Goal: Check status: Check status

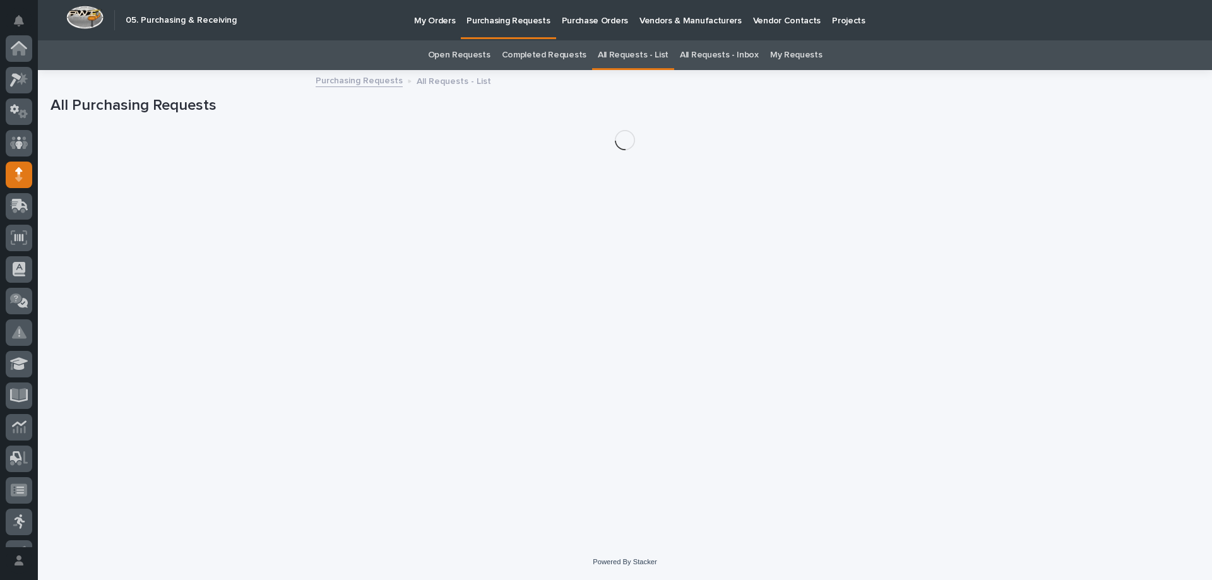
scroll to position [126, 0]
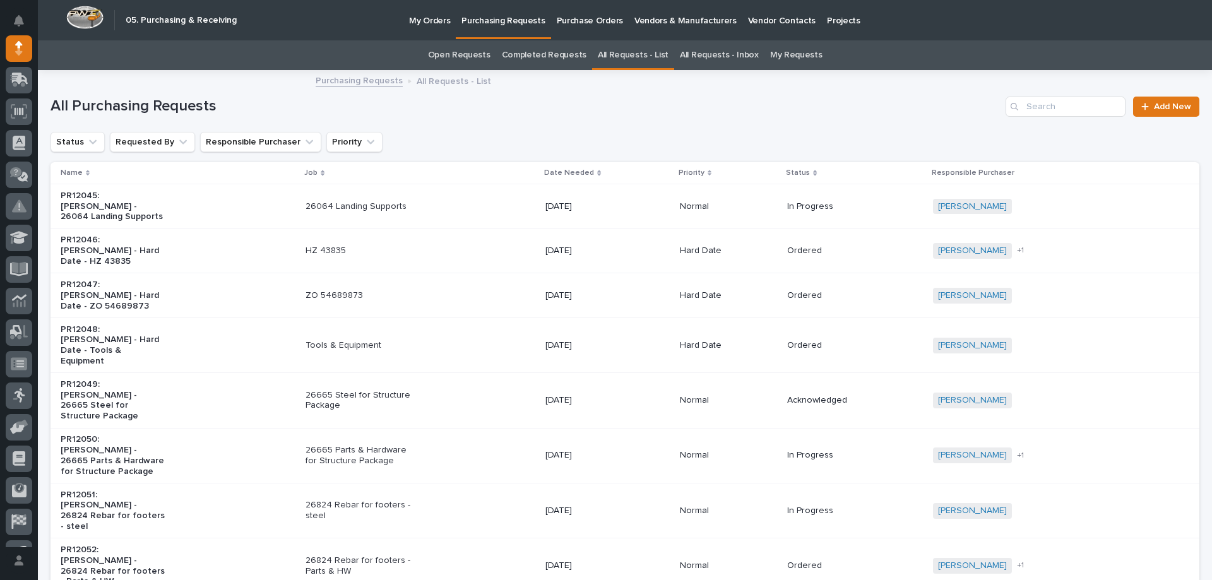
click at [590, 20] on p "Purchase Orders" at bounding box center [590, 13] width 66 height 27
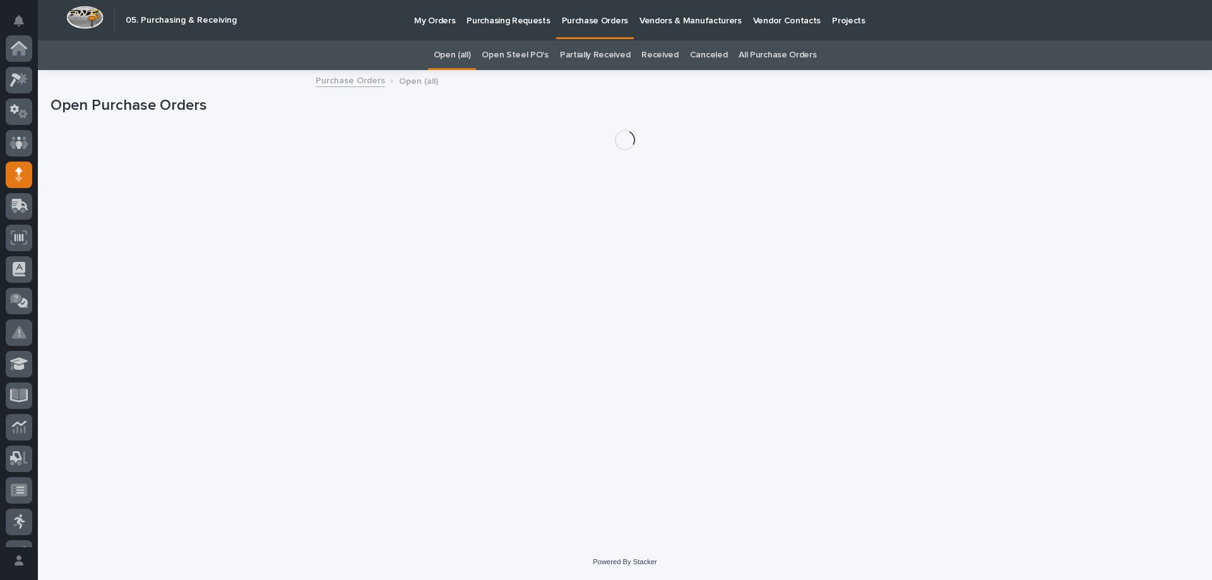
scroll to position [126, 0]
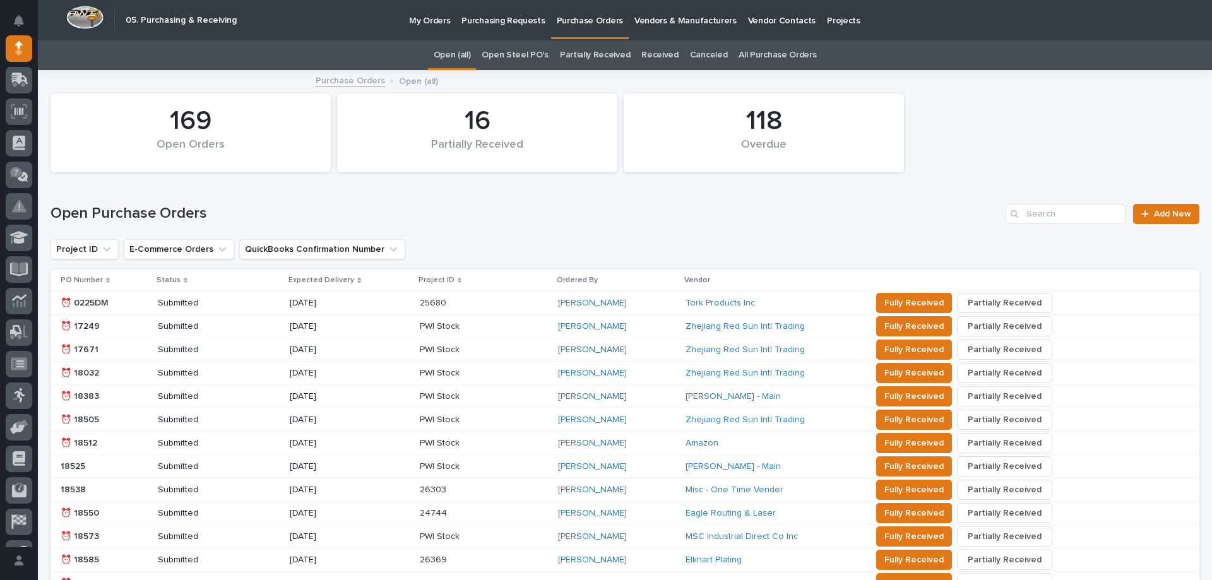
click at [532, 52] on link "Open Steel PO's" at bounding box center [515, 55] width 66 height 30
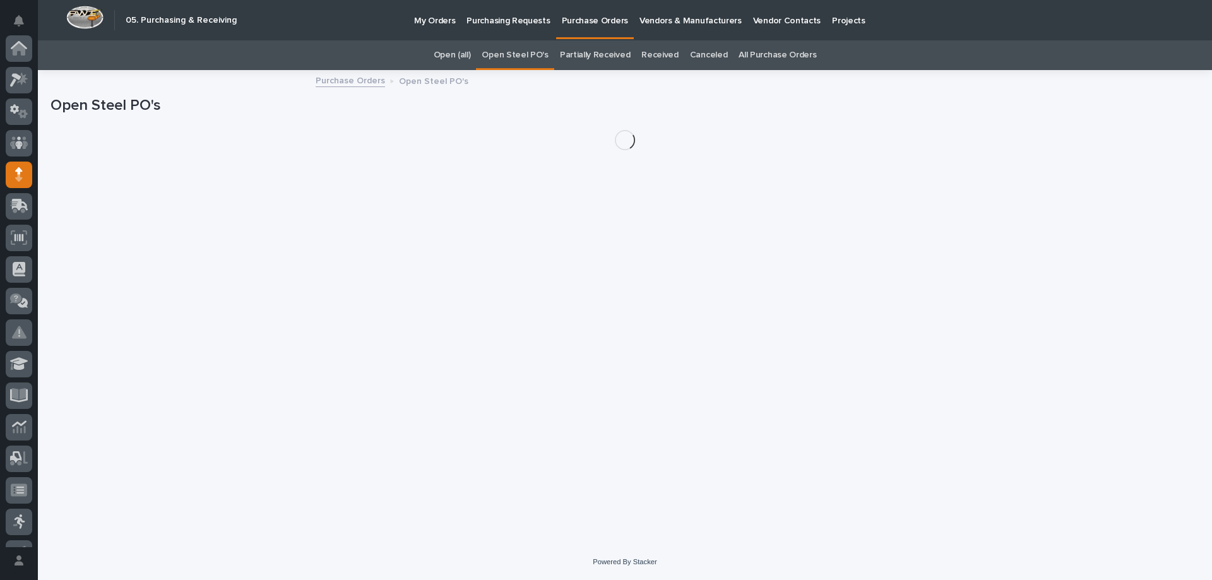
scroll to position [126, 0]
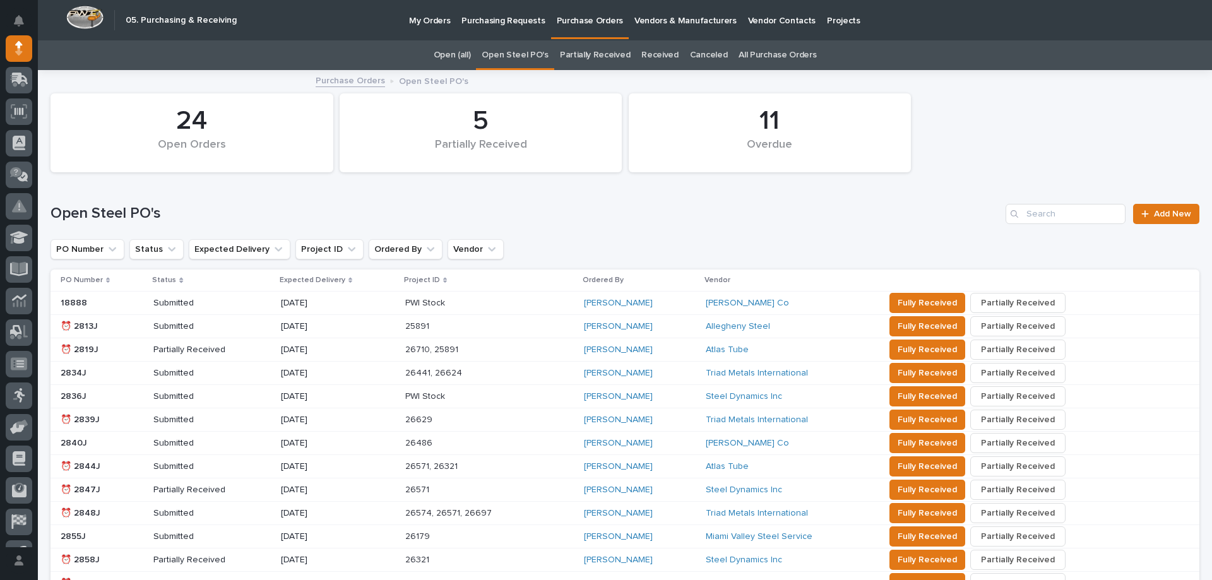
click at [765, 47] on link "All Purchase Orders" at bounding box center [778, 55] width 78 height 30
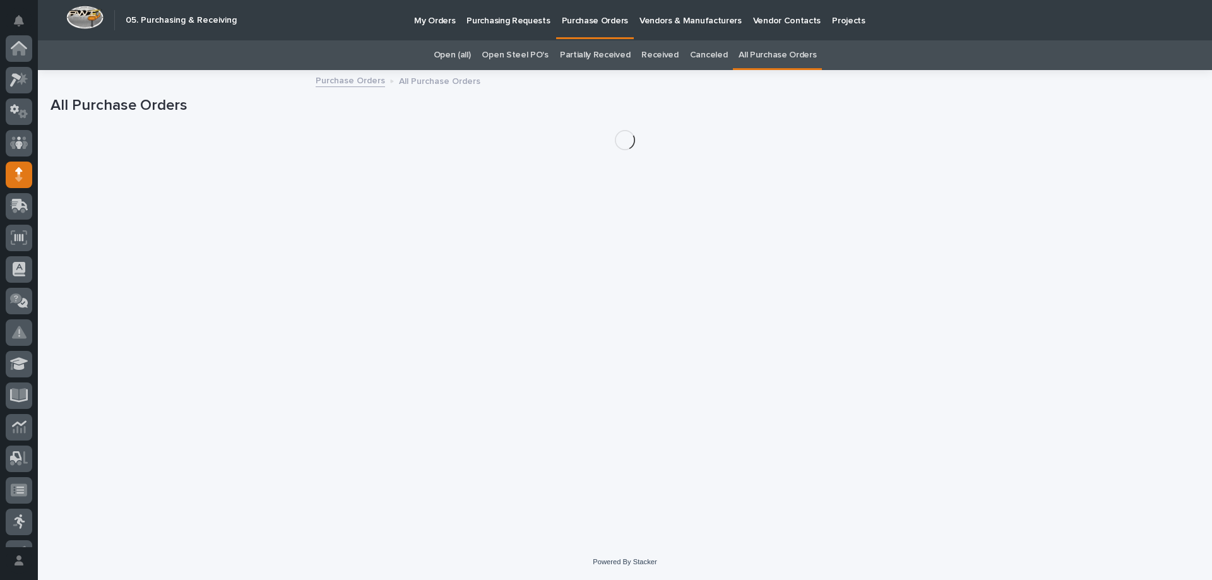
scroll to position [126, 0]
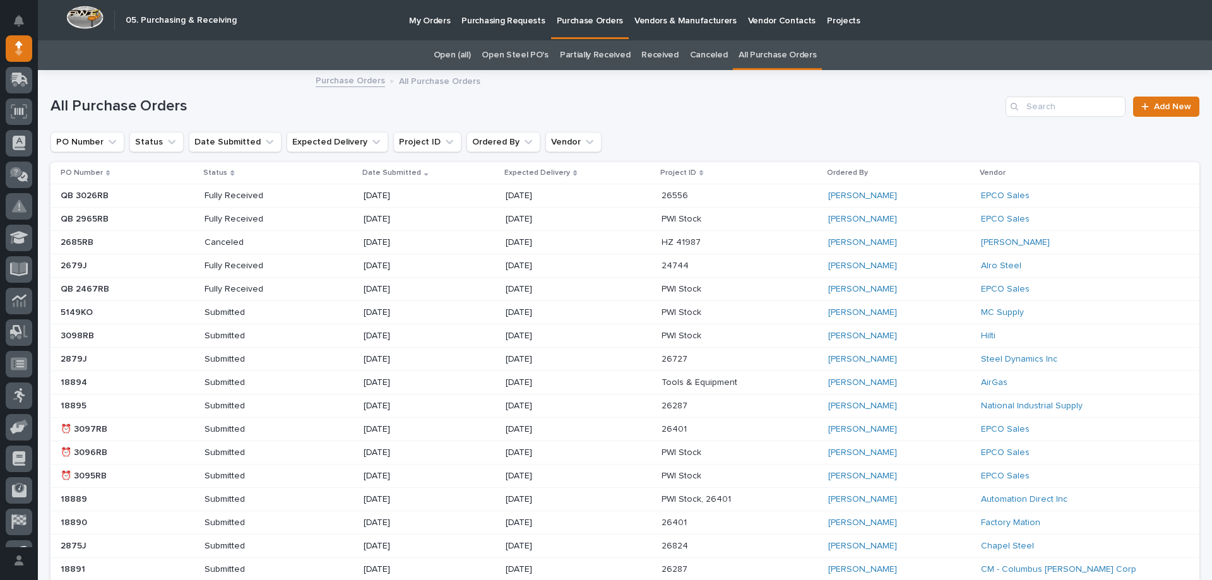
click at [983, 173] on p "Vendor" at bounding box center [993, 173] width 26 height 14
click at [552, 144] on button "Vendor" at bounding box center [574, 142] width 56 height 20
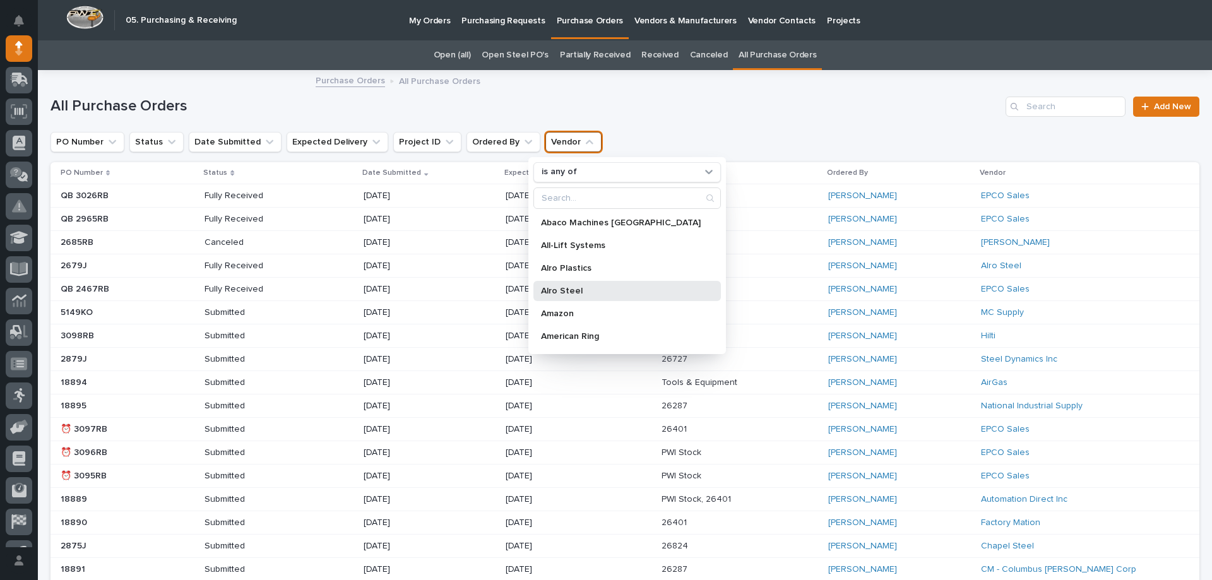
click at [572, 289] on p "Alro Steel" at bounding box center [621, 291] width 160 height 9
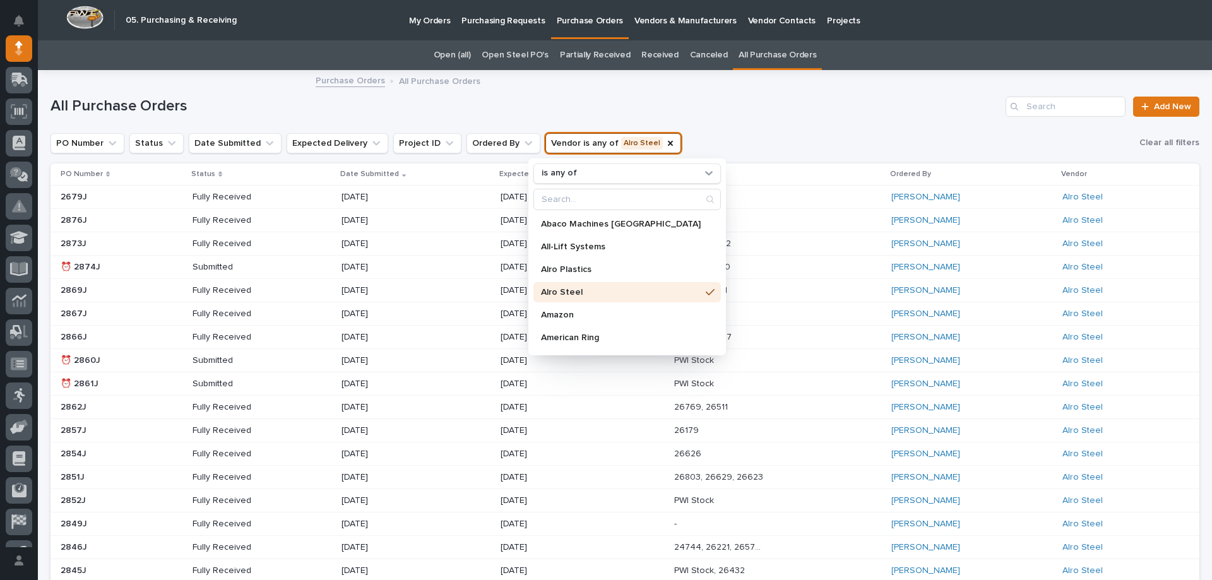
click at [672, 134] on div "PO Number Status Date Submitted Expected Delivery Project ID Ordered By Vendor …" at bounding box center [625, 142] width 1149 height 21
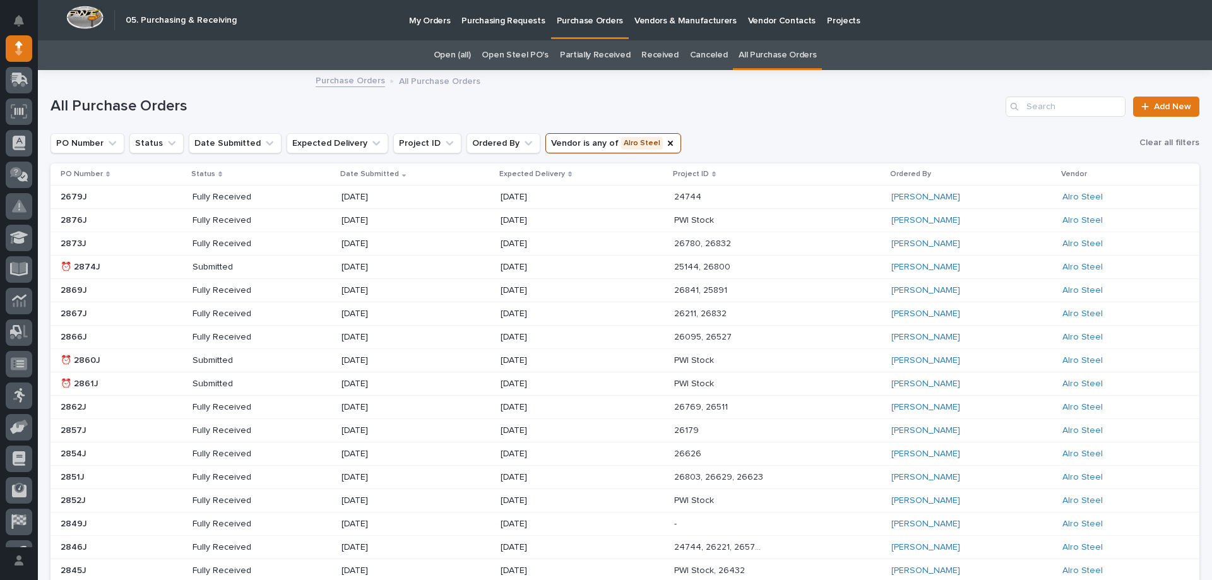
click at [515, 174] on p "Expected Delivery" at bounding box center [532, 174] width 66 height 14
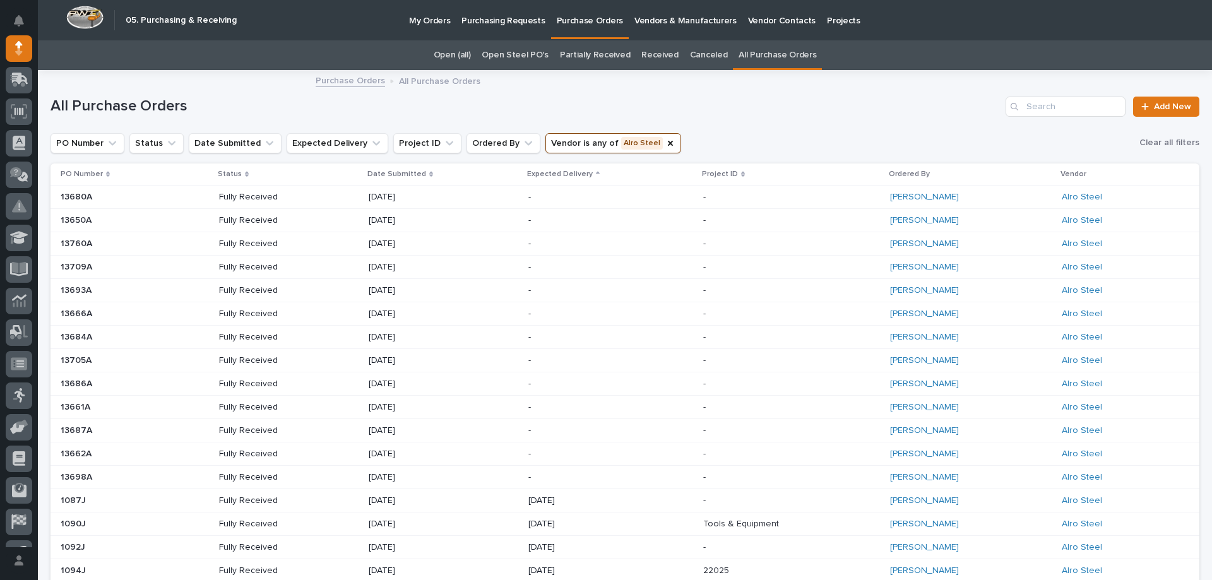
click at [535, 174] on p "Expected Delivery" at bounding box center [560, 174] width 66 height 14
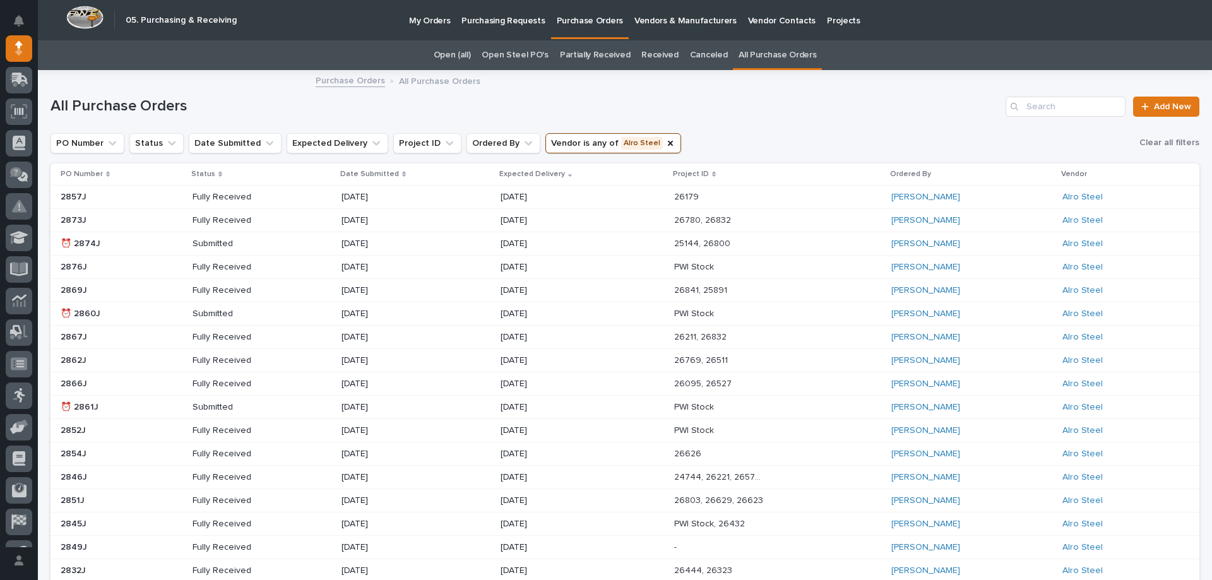
click at [600, 201] on div "[DATE]" at bounding box center [583, 197] width 164 height 21
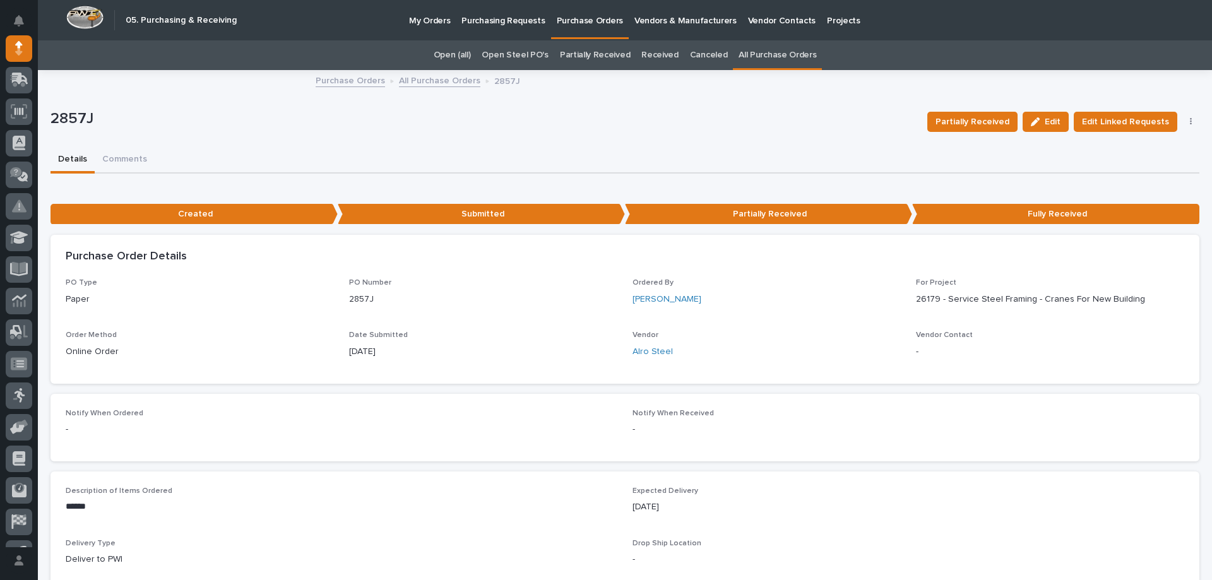
scroll to position [316, 0]
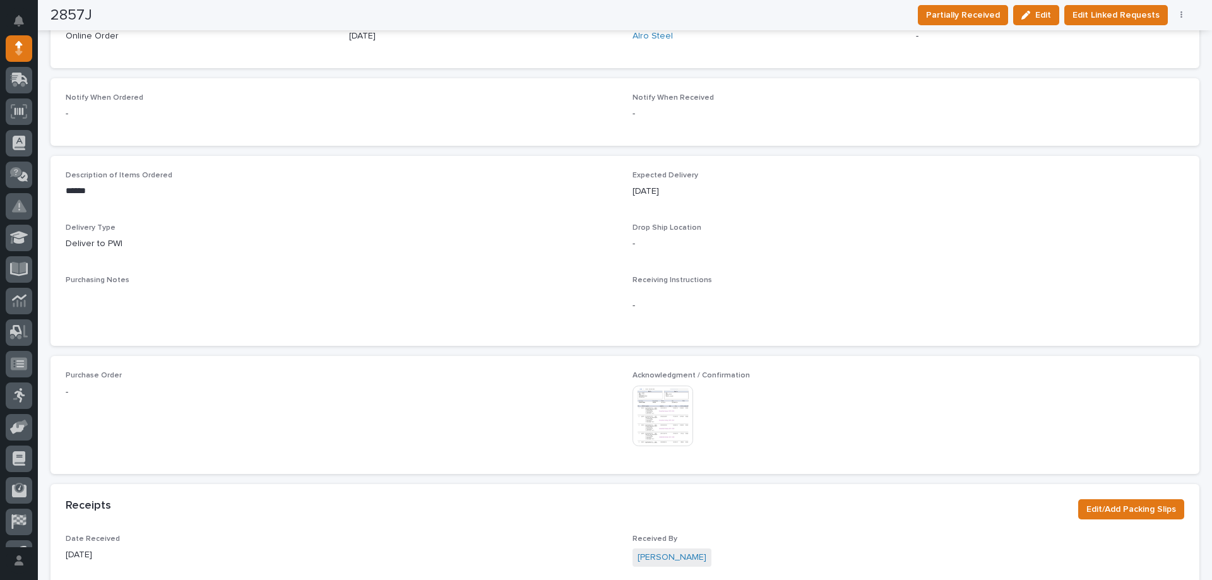
click at [650, 401] on img at bounding box center [663, 416] width 61 height 61
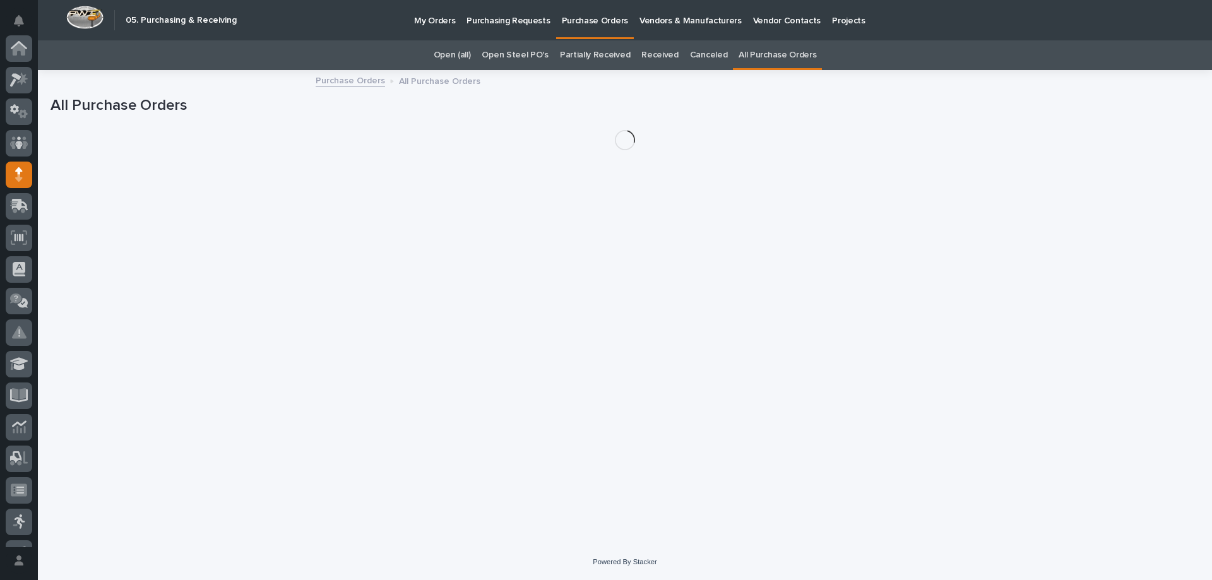
scroll to position [126, 0]
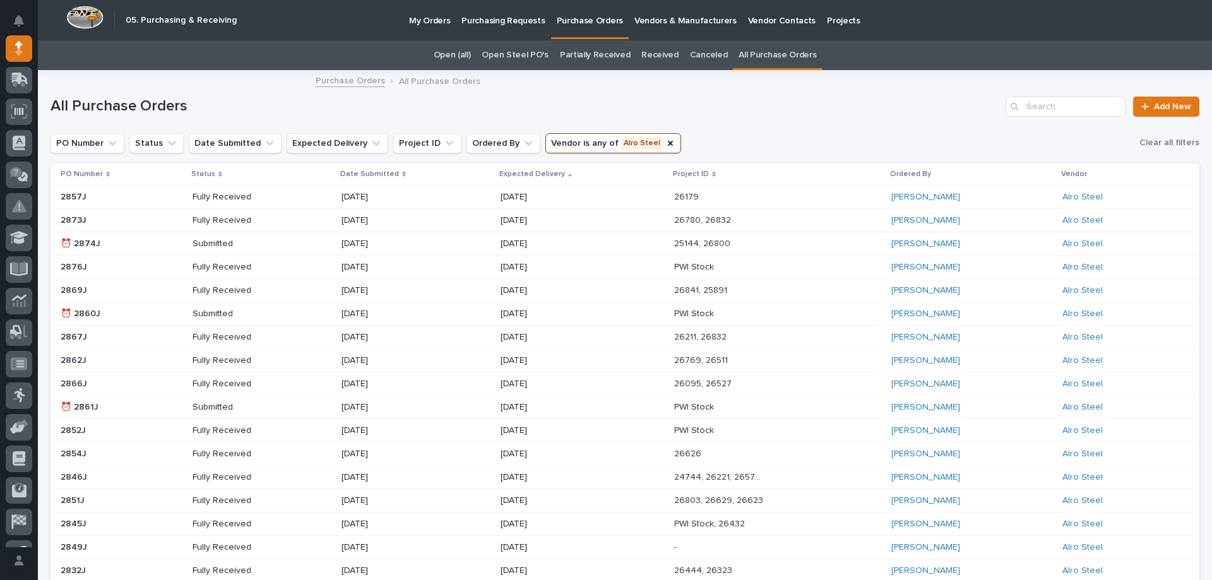
click at [608, 224] on div "[DATE]" at bounding box center [583, 220] width 164 height 21
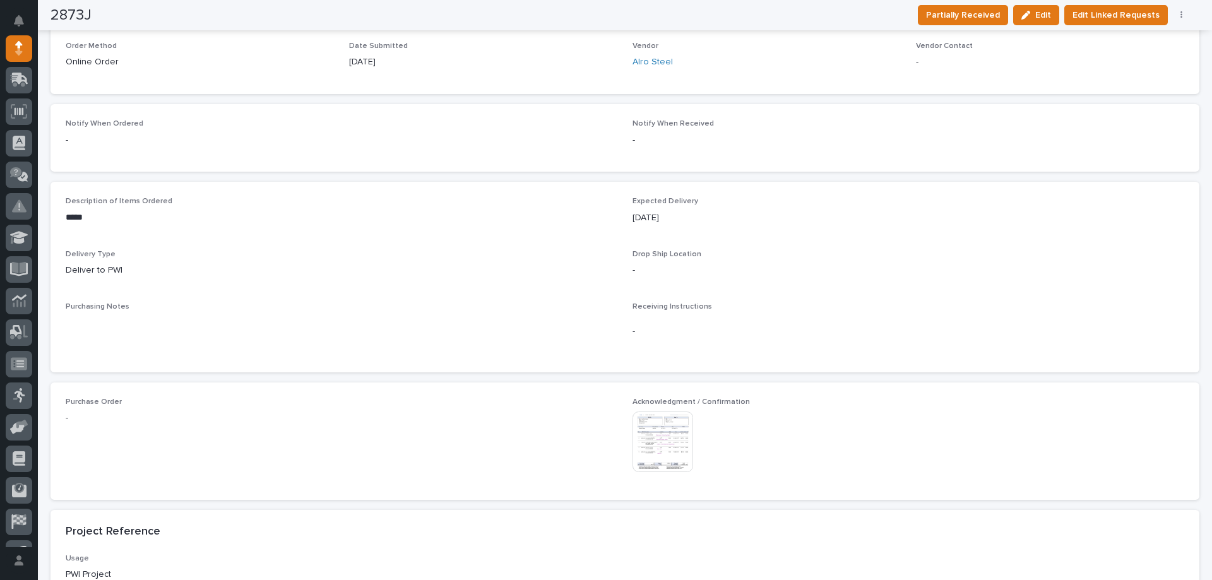
scroll to position [505, 0]
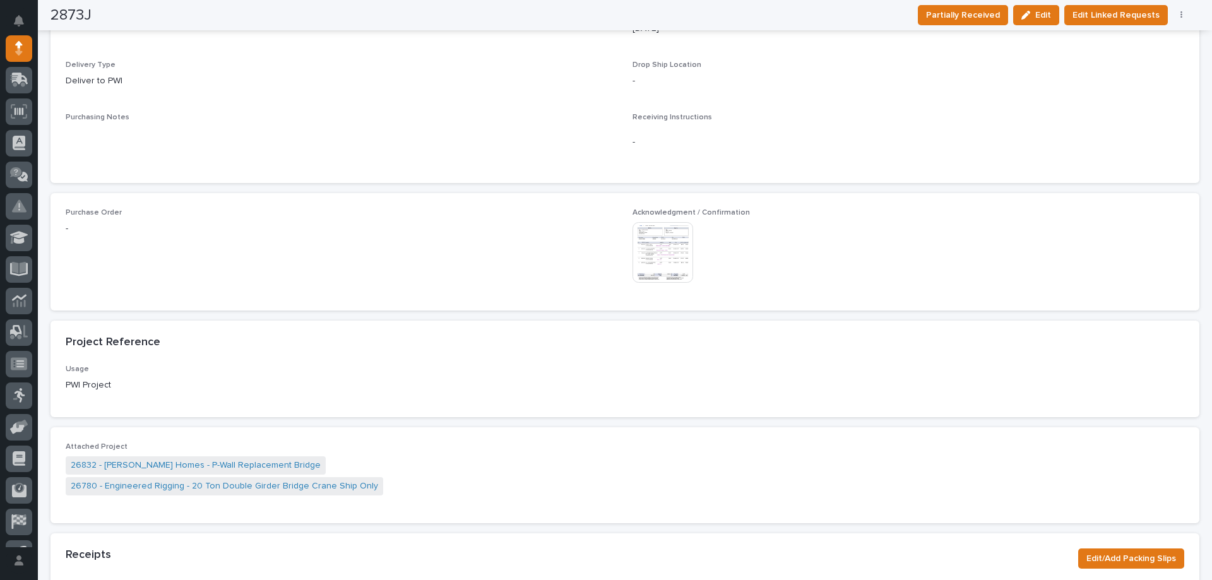
click at [659, 237] on img at bounding box center [663, 252] width 61 height 61
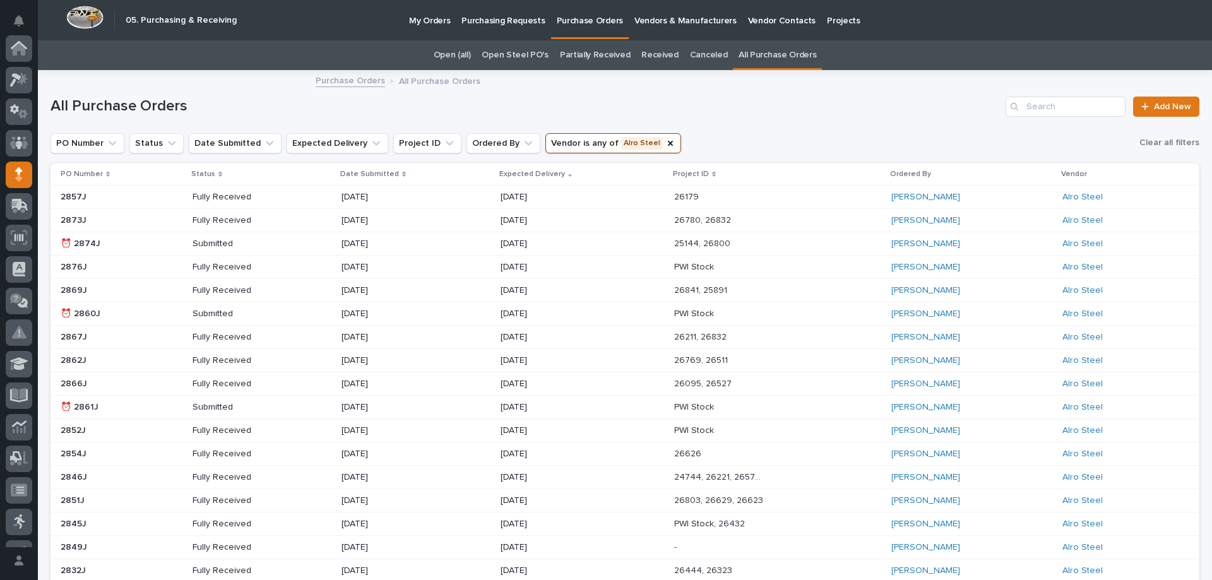
scroll to position [126, 0]
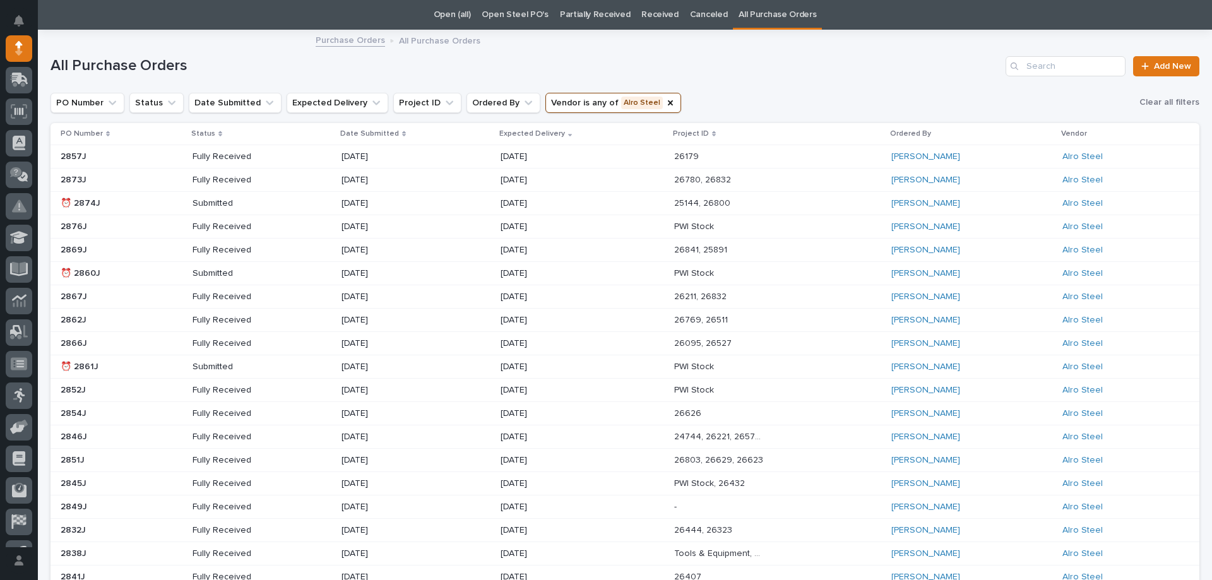
click at [616, 196] on div "[DATE]" at bounding box center [583, 203] width 164 height 21
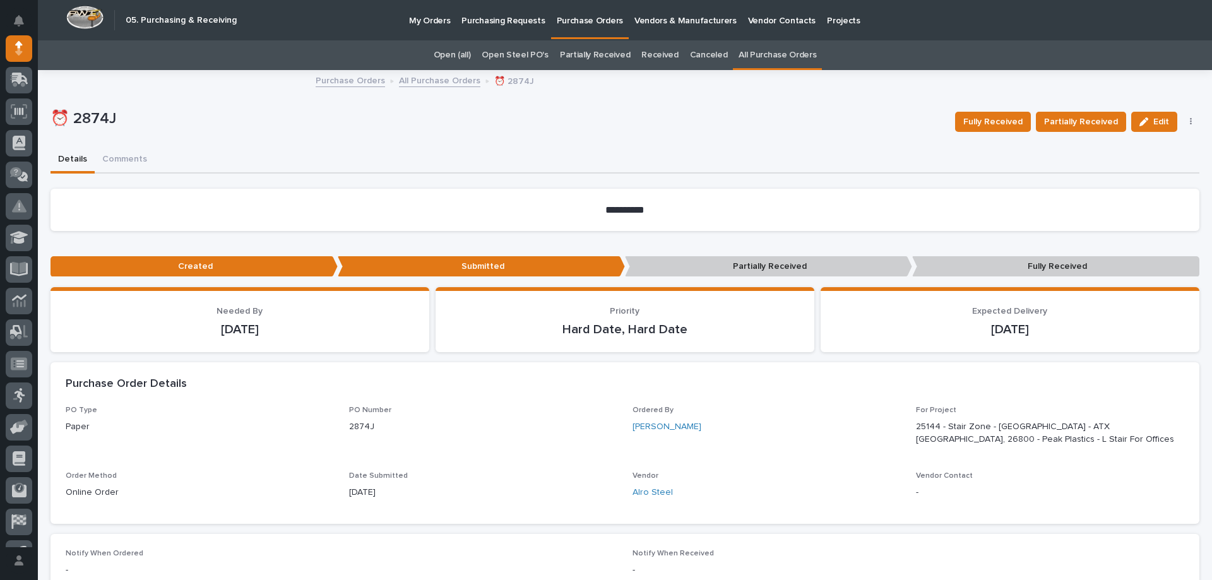
scroll to position [442, 0]
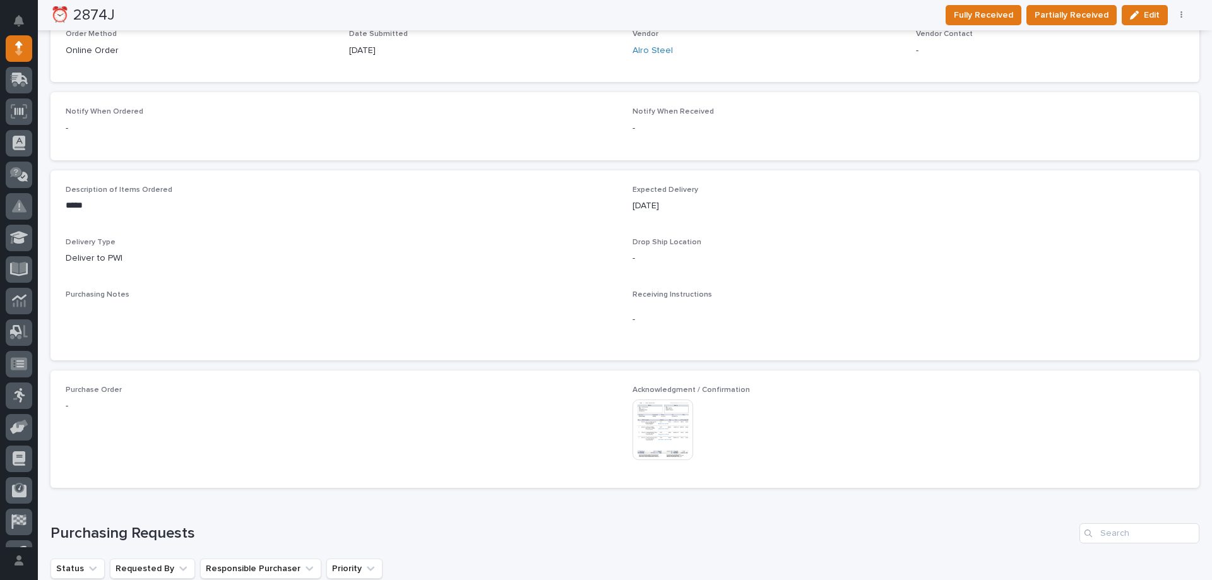
click at [650, 436] on img at bounding box center [663, 430] width 61 height 61
